Goal: Task Accomplishment & Management: Manage account settings

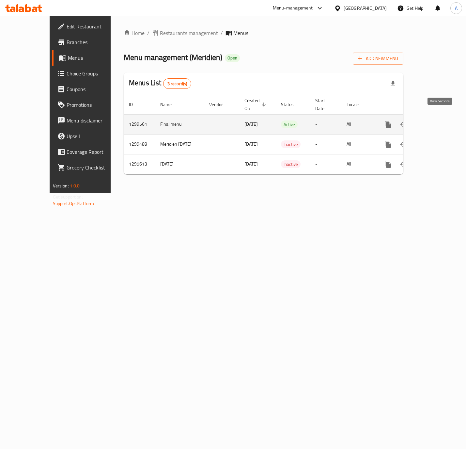
click at [439, 120] on icon "enhanced table" at bounding box center [435, 124] width 8 height 8
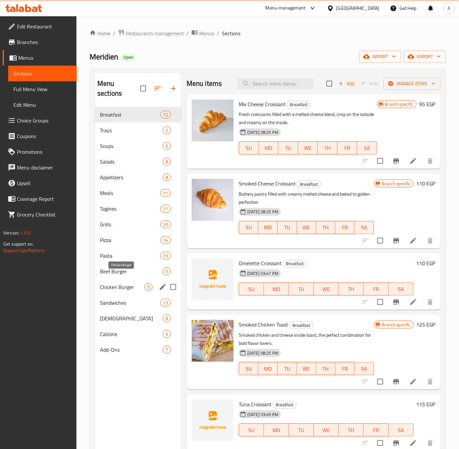
click at [116, 283] on span "Chicken Burger" at bounding box center [122, 287] width 44 height 8
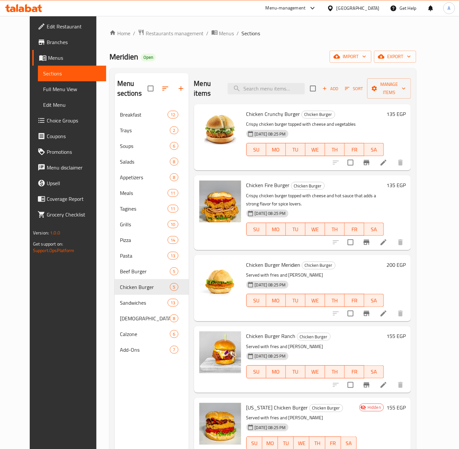
click at [406, 260] on h6 "200 EGP" at bounding box center [395, 264] width 19 height 9
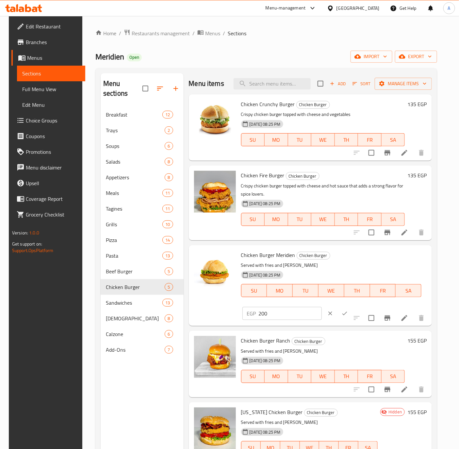
click at [322, 307] on input "200" at bounding box center [290, 313] width 63 height 13
type input "170"
click at [352, 306] on button "ok" at bounding box center [344, 313] width 14 height 14
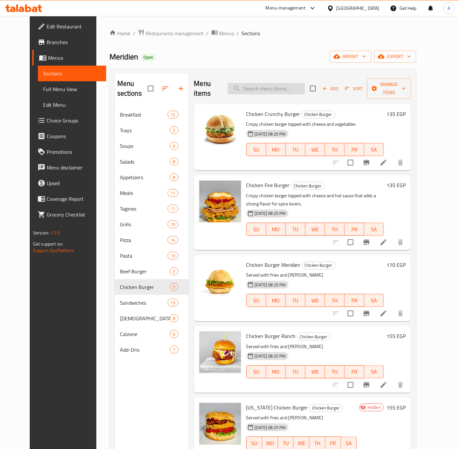
click at [280, 83] on input "search" at bounding box center [266, 88] width 77 height 11
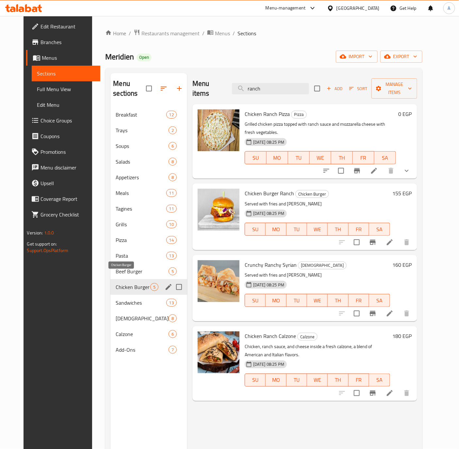
type input "ranch"
click at [121, 283] on span "Chicken Burger" at bounding box center [133, 287] width 34 height 8
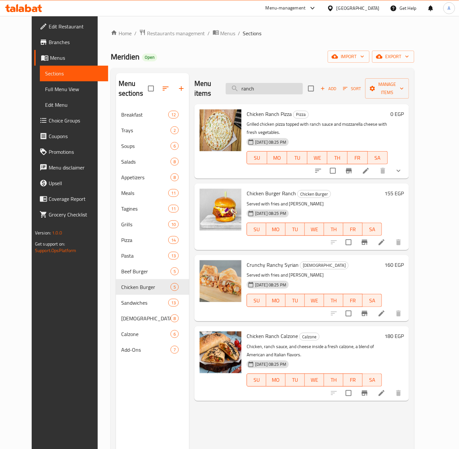
click at [272, 84] on input "ranch" at bounding box center [264, 88] width 77 height 11
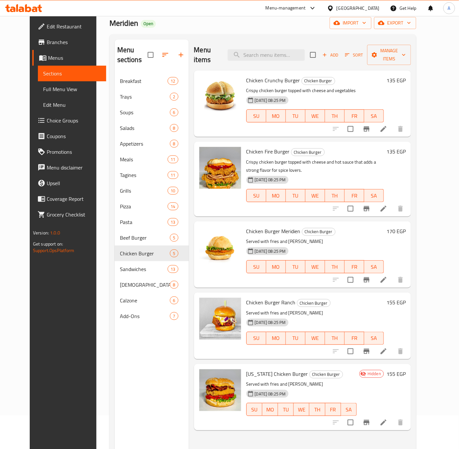
scroll to position [49, 0]
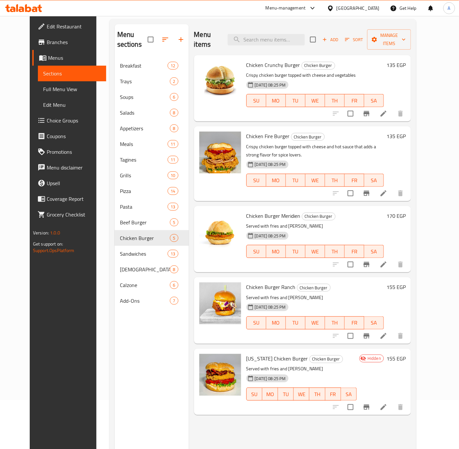
click at [406, 282] on h6 "155 EGP" at bounding box center [395, 286] width 19 height 9
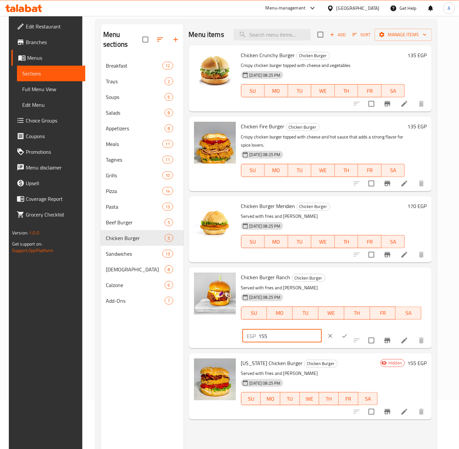
click at [322, 329] on input "155" at bounding box center [290, 335] width 63 height 13
type input "140"
click at [348, 333] on icon "ok" at bounding box center [344, 336] width 7 height 7
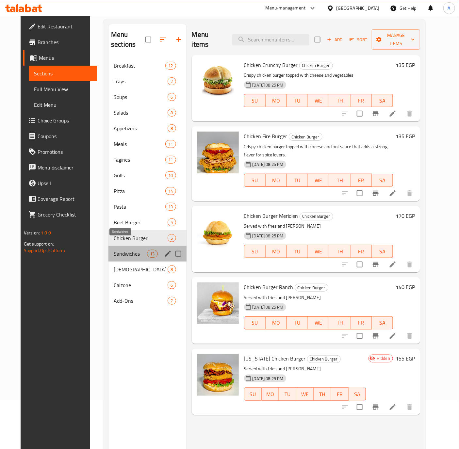
click at [114, 250] on span "Sandwiches" at bounding box center [130, 254] width 33 height 8
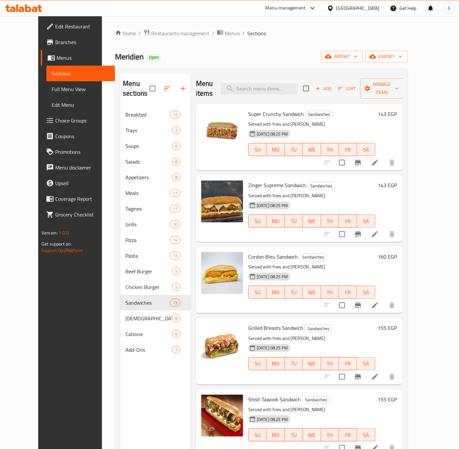
click at [397, 109] on h6 "143 EGP" at bounding box center [387, 113] width 19 height 9
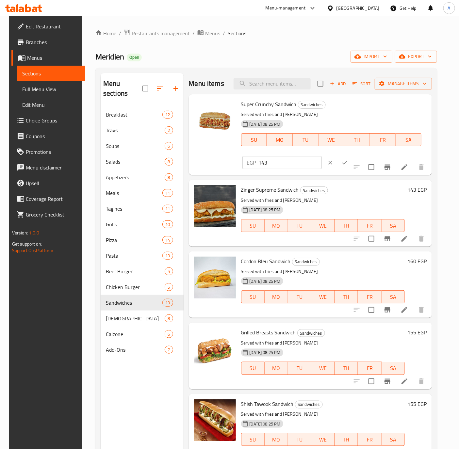
click at [281, 157] on input "143" at bounding box center [290, 162] width 63 height 13
type input "140"
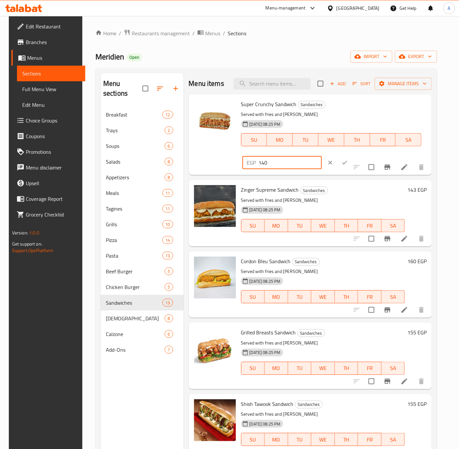
click at [337, 168] on button "ok" at bounding box center [344, 162] width 14 height 14
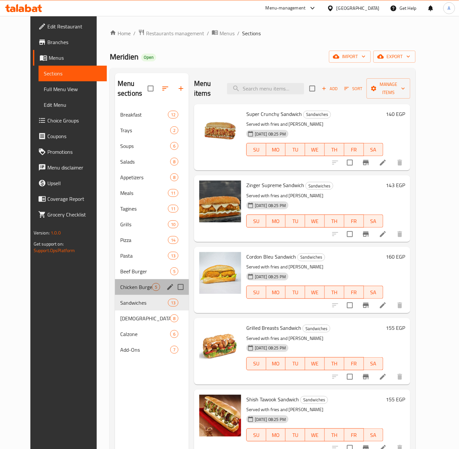
click at [122, 279] on div "Chicken Burger 5" at bounding box center [152, 287] width 74 height 16
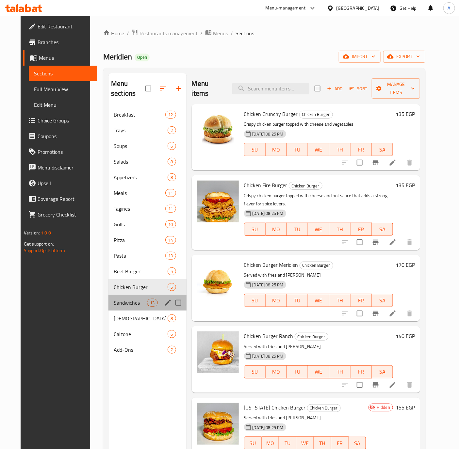
click at [120, 297] on div "Sandwiches 13" at bounding box center [147, 303] width 78 height 16
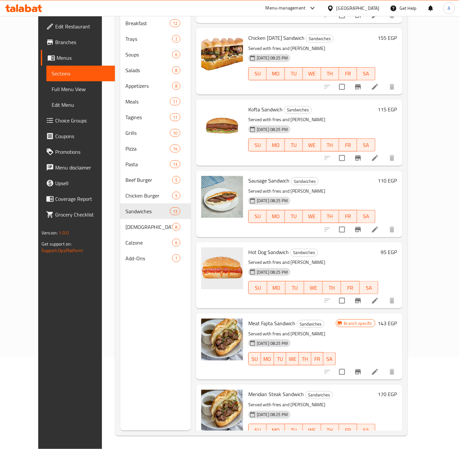
scroll to position [494, 0]
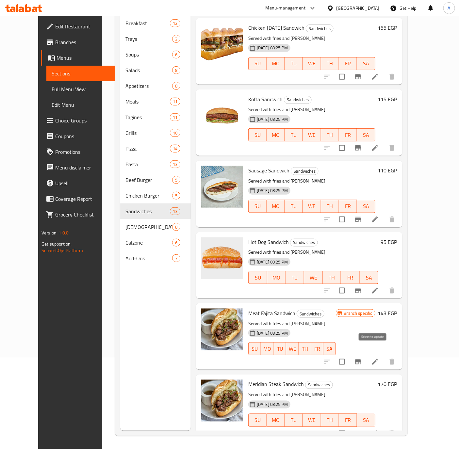
click at [349, 355] on input "checkbox" at bounding box center [342, 362] width 14 height 14
checkbox input "true"
click at [362, 429] on icon "Branch-specific-item" at bounding box center [358, 433] width 8 height 8
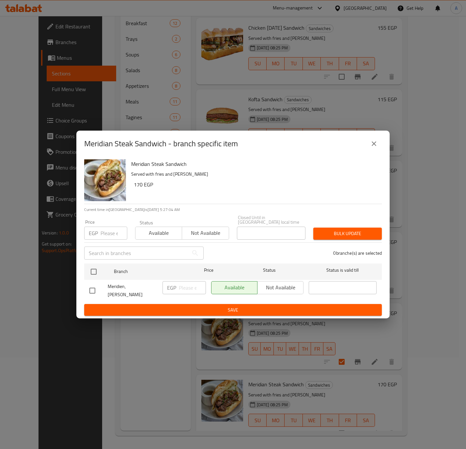
click at [370, 147] on button "close" at bounding box center [374, 144] width 16 height 16
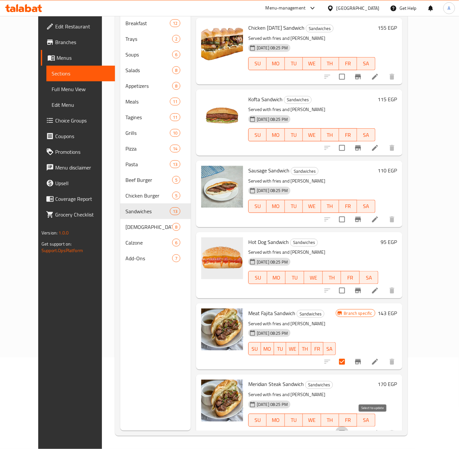
click at [349, 426] on input "checkbox" at bounding box center [342, 433] width 14 height 14
checkbox input "true"
click at [349, 284] on input "checkbox" at bounding box center [342, 291] width 14 height 14
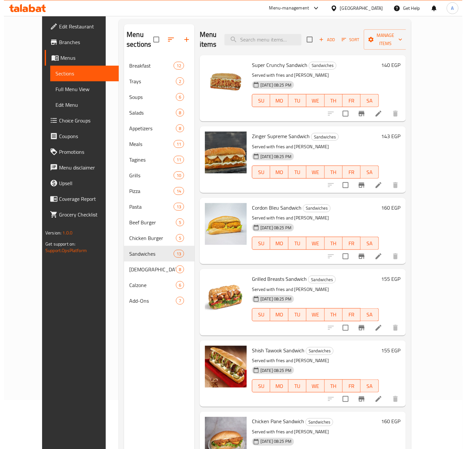
scroll to position [0, 0]
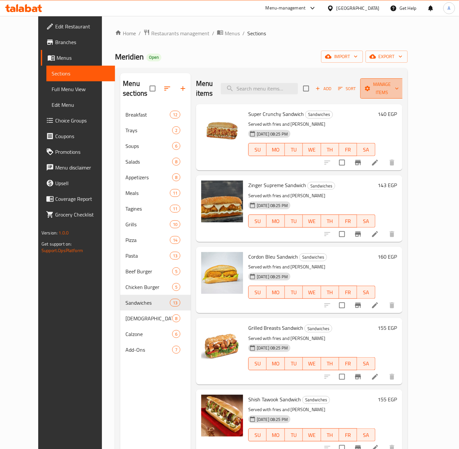
click at [399, 87] on span "Manage items" at bounding box center [381, 88] width 33 height 16
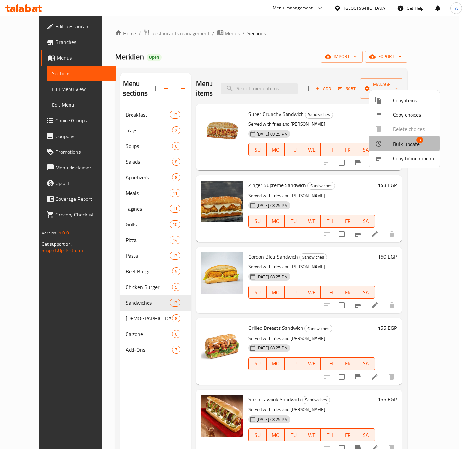
click at [390, 143] on div at bounding box center [384, 144] width 18 height 8
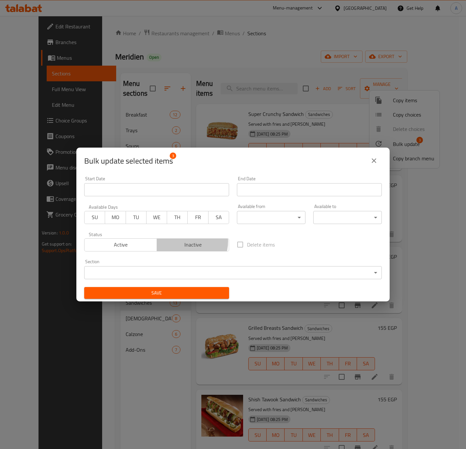
click at [182, 241] on span "Inactive" at bounding box center [193, 244] width 67 height 9
click at [184, 293] on span "Save" at bounding box center [156, 293] width 135 height 8
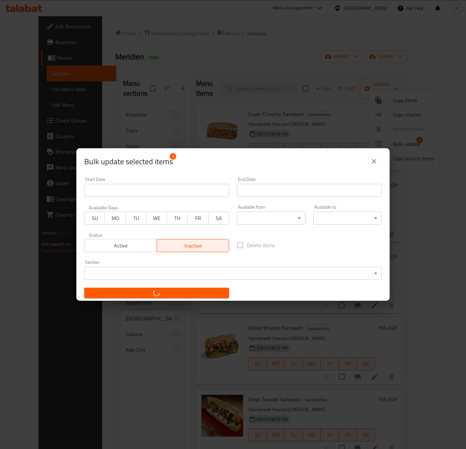
checkbox input "false"
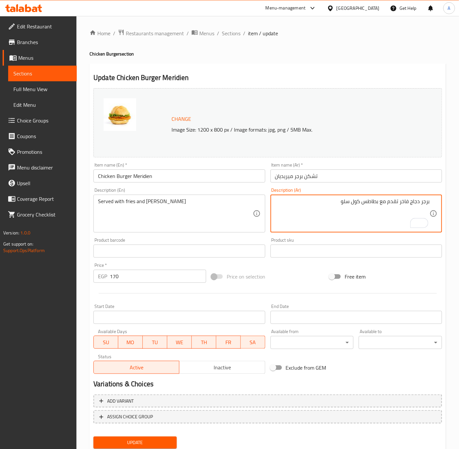
type textarea "برجر دجاج فاخر تقدم مع بطاطس كول سلو"
click at [132, 175] on input "Chicken Burger Meridien" at bounding box center [178, 175] width 171 height 13
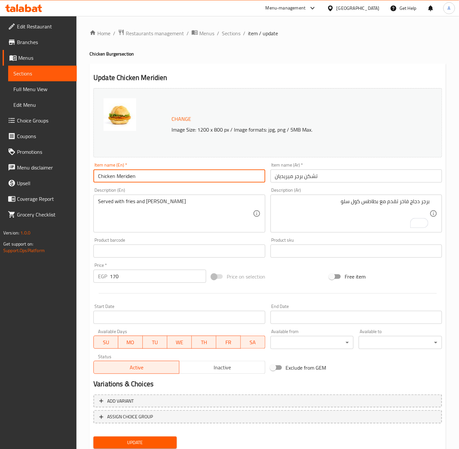
click at [148, 171] on input "Chicken Meridien" at bounding box center [178, 175] width 171 height 13
paste input "Burger"
click at [137, 177] on input "Chicken Meridien Burger" at bounding box center [178, 175] width 171 height 13
type input "Chicken Meridien Burger"
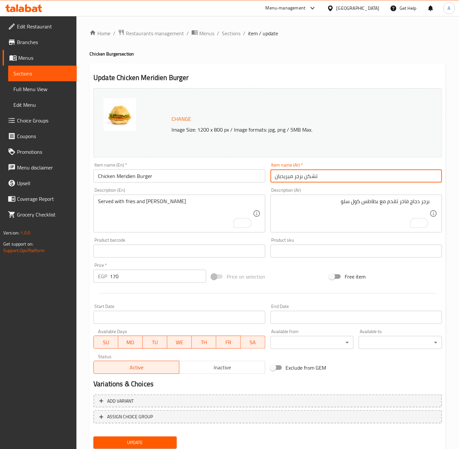
click at [326, 176] on input "تشكن برجر ميريديان" at bounding box center [355, 175] width 171 height 13
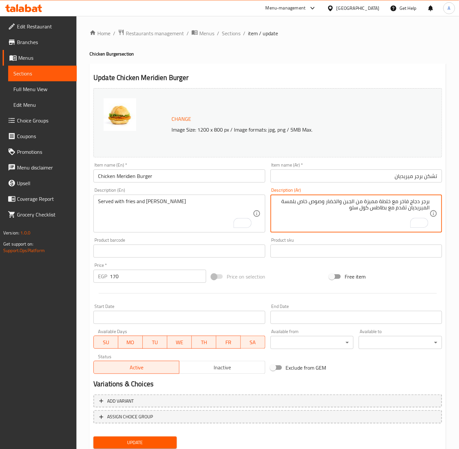
type textarea "برجر دجاج فاخر مع خلطة مميزة من الجبن والخضار وصوص خاص بلمسة الميريديان تقدم مع…"
drag, startPoint x: 436, startPoint y: 203, endPoint x: 359, endPoint y: 204, distance: 77.1
click at [359, 204] on div "برجر دجاج فاخر مع خلطة مميزة من الجبن والخضار وصوص خاص بلمسة الميريديان تقدم مع…" at bounding box center [355, 214] width 171 height 38
drag, startPoint x: 430, startPoint y: 200, endPoint x: 397, endPoint y: 215, distance: 36.0
click at [397, 215] on div "برجر دجاج فاخر مع خلطة مميزة من الجبن والخضار وصوص خاص بلمسة الميريديان تقدم مع…" at bounding box center [355, 214] width 171 height 38
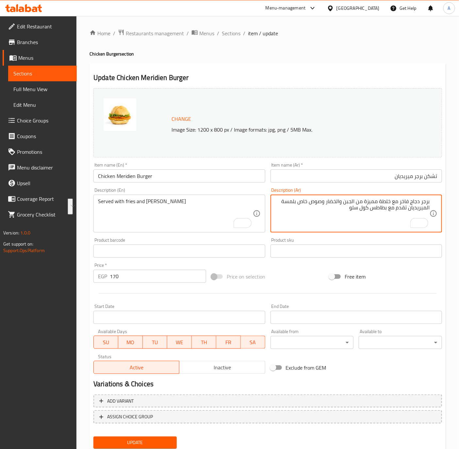
drag, startPoint x: 408, startPoint y: 209, endPoint x: 433, endPoint y: 204, distance: 25.9
click at [433, 204] on div "برجر دجاج فاخر مع خلطة مميزة من الجبن والخضار وصوص خاص بلمسة الميريديان تقدم مع…" at bounding box center [355, 214] width 171 height 38
click at [97, 198] on div "Served with fries and coleslaw Description (En)" at bounding box center [178, 214] width 171 height 38
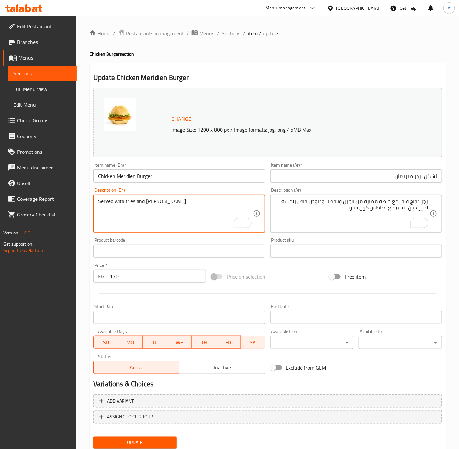
paste textarea "Deluxe chicken burger with a special mix of cheese, vegetables, and a special s…"
click at [251, 203] on textarea "Deluxe chicken burger with a special mix of cheese, vegetables, and a special s…" at bounding box center [175, 213] width 154 height 31
click at [242, 207] on textarea "Deluxe chicken burger with a special mix of cheese, vegetables, and special sau…" at bounding box center [175, 213] width 154 height 31
type textarea "Deluxe chicken burger with a special mix of cheese, vegetables, and special sau…"
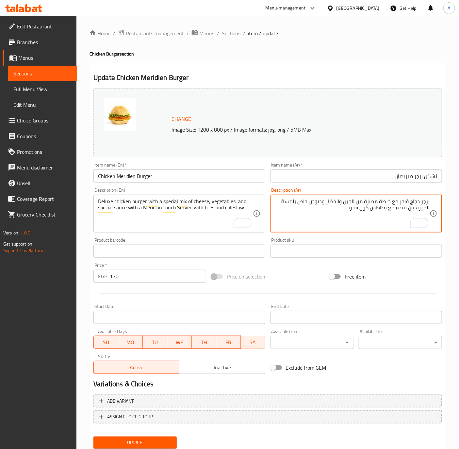
click at [203, 180] on input "Chicken Meridien Burger" at bounding box center [178, 175] width 171 height 13
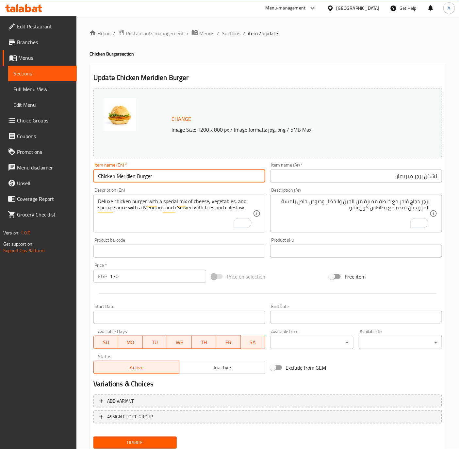
click at [93, 437] on button "Update" at bounding box center [134, 443] width 83 height 12
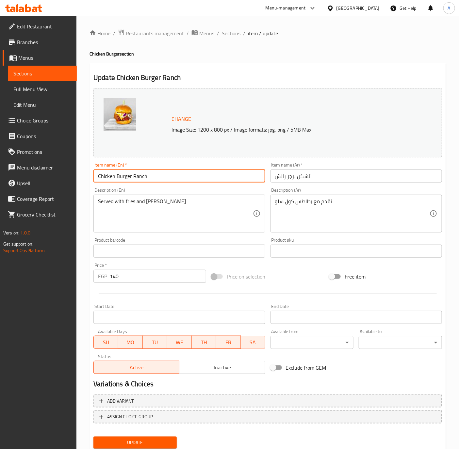
click at [155, 174] on input "Chicken Burger Ranch" at bounding box center [178, 175] width 171 height 13
paste input "Ranch Burger"
type input "Chicken Ranch Burger"
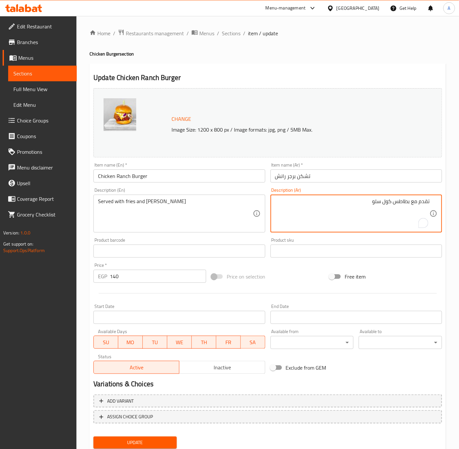
paste textarea "Chicken Ranch Burger"
click at [329, 197] on div "تقدم مع بطاطس كول سلو Description (Ar)" at bounding box center [355, 214] width 171 height 38
click at [345, 197] on div "تقدم مع بطاطس كول سلو Description (Ar)" at bounding box center [355, 214] width 171 height 38
paste textarea "دج مشوي معصوصالرانش"
click at [350, 198] on textarea "تقدم مع بطاطس كول سلو" at bounding box center [352, 213] width 154 height 31
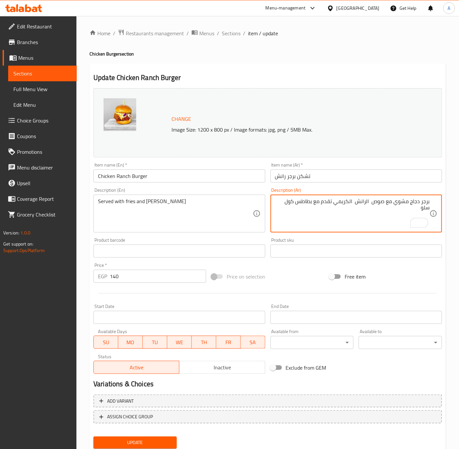
click at [353, 198] on textarea "برجر دجاج مشوي مع صوص الرانش الكريمي تقدم مع بطاطس كول سلو" at bounding box center [352, 213] width 154 height 31
type textarea "برجر دجاج مشوي مع صوص الرانش الكريمي تقدم مع بطاطس كول سلو"
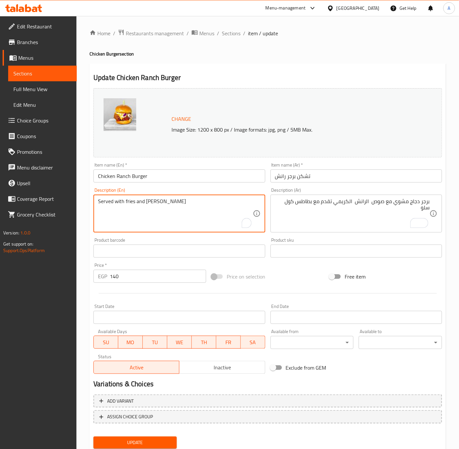
paste textarea "Grilled chicken burger with creamy ranch sauce served with coleslaw"
type textarea "Grilled chicken burger with creamy ranch sauce served with coleslaw Served with…"
click at [171, 177] on input "Chicken Ranch Burger" at bounding box center [178, 175] width 171 height 13
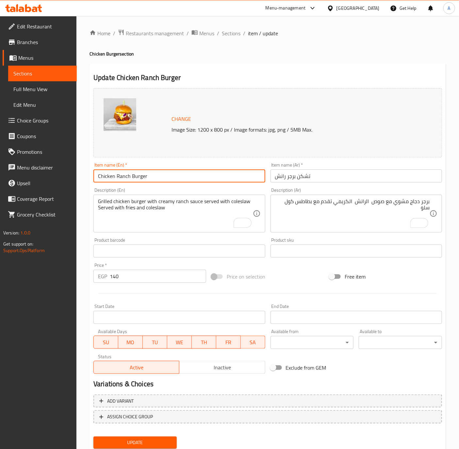
click at [93, 437] on button "Update" at bounding box center [134, 443] width 83 height 12
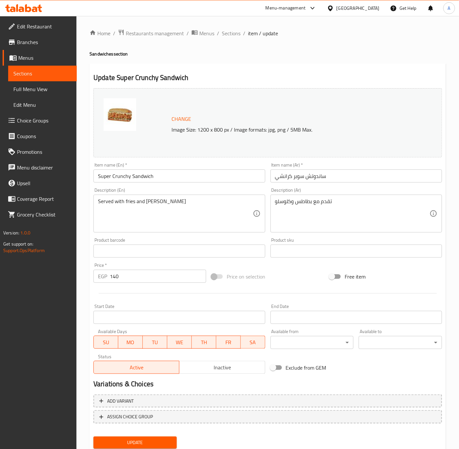
click at [353, 198] on div "تقدم مع بطاطس وكلوسلو Description (Ar)" at bounding box center [355, 214] width 171 height 38
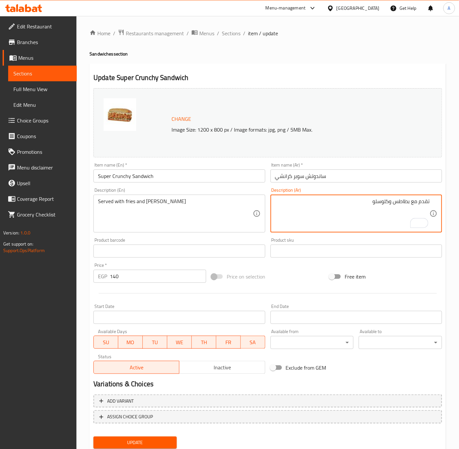
click at [342, 201] on textarea "تقدم مع بطاطس وكلوسلو" at bounding box center [352, 213] width 154 height 31
type textarea "سند تقدم مع بطاطس وكلوسلو"
